Goal: Navigation & Orientation: Find specific page/section

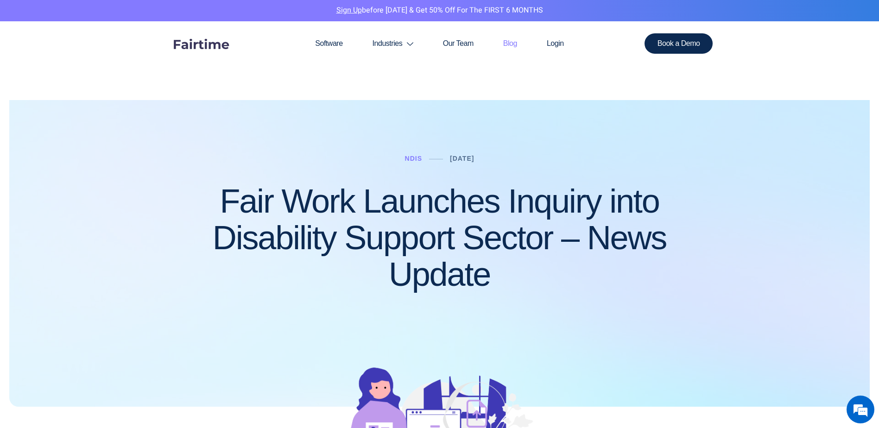
click at [509, 44] on link "Blog" at bounding box center [510, 43] width 44 height 44
